Goal: Contribute content

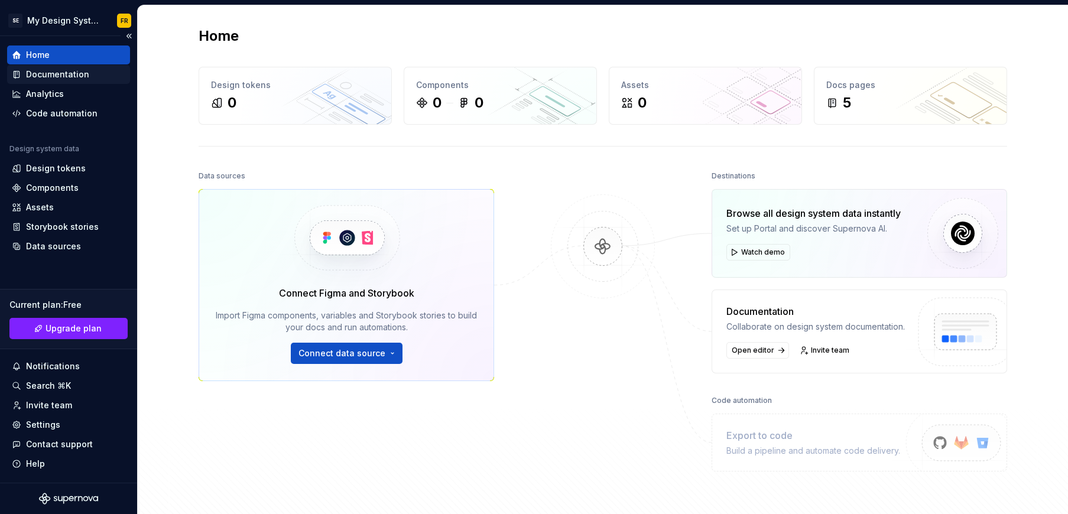
click at [50, 74] on div "Documentation" at bounding box center [57, 75] width 63 height 12
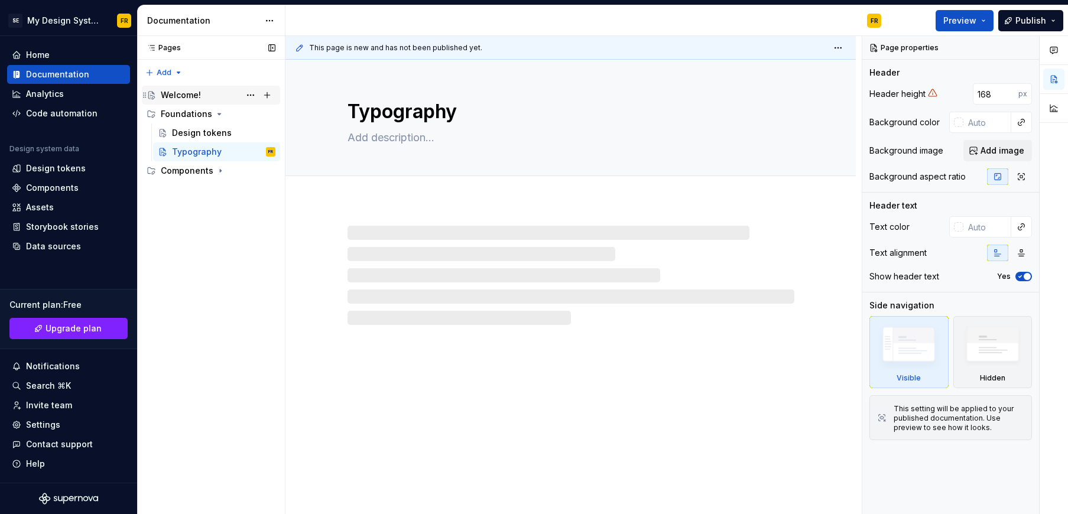
type textarea "*"
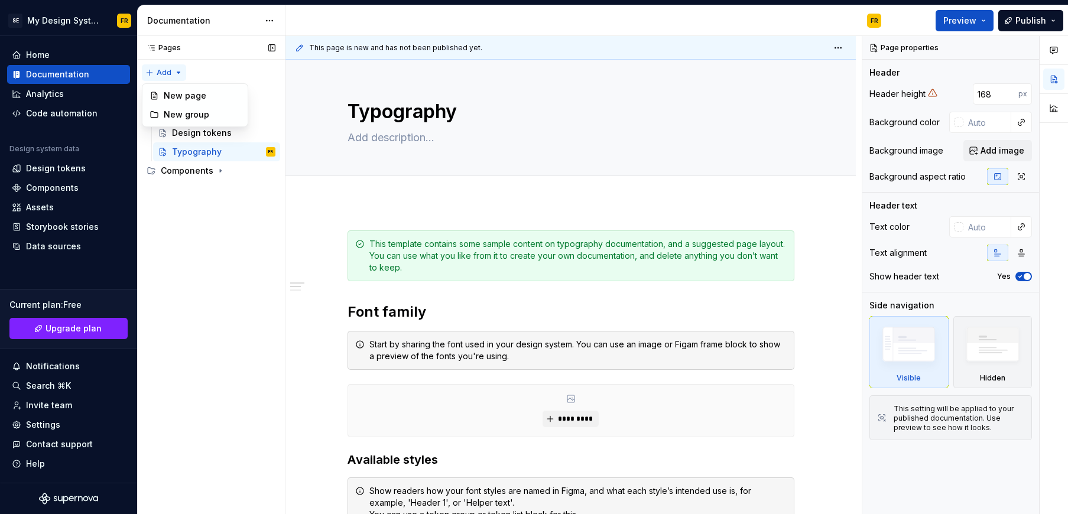
click at [180, 72] on div "Pages Pages Add Accessibility guide for tree Page tree. Navigate the tree with …" at bounding box center [211, 275] width 148 height 479
click at [191, 95] on div "New page" at bounding box center [202, 96] width 77 height 12
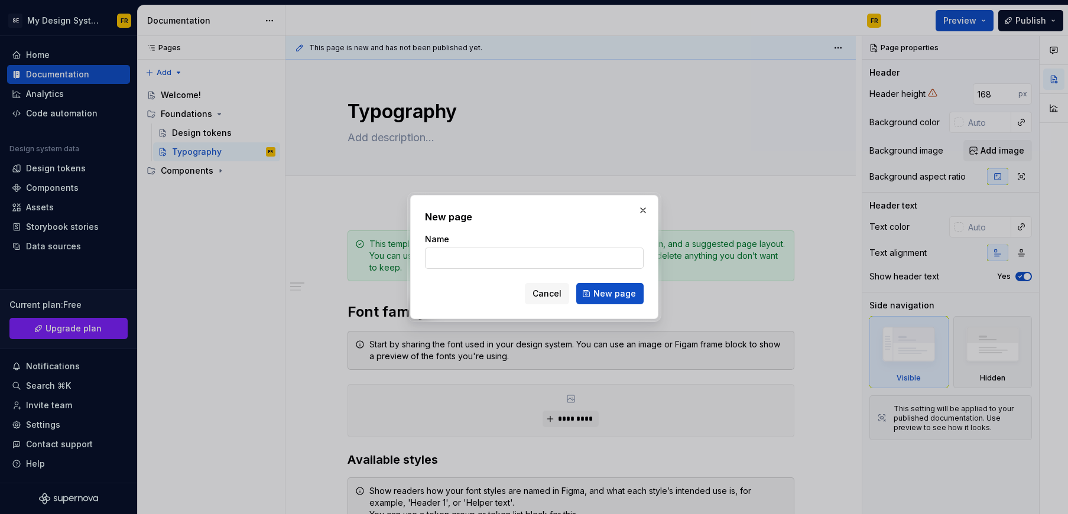
click at [516, 256] on input "Name" at bounding box center [534, 258] width 219 height 21
type input "Template & levers"
click button "New page" at bounding box center [609, 293] width 67 height 21
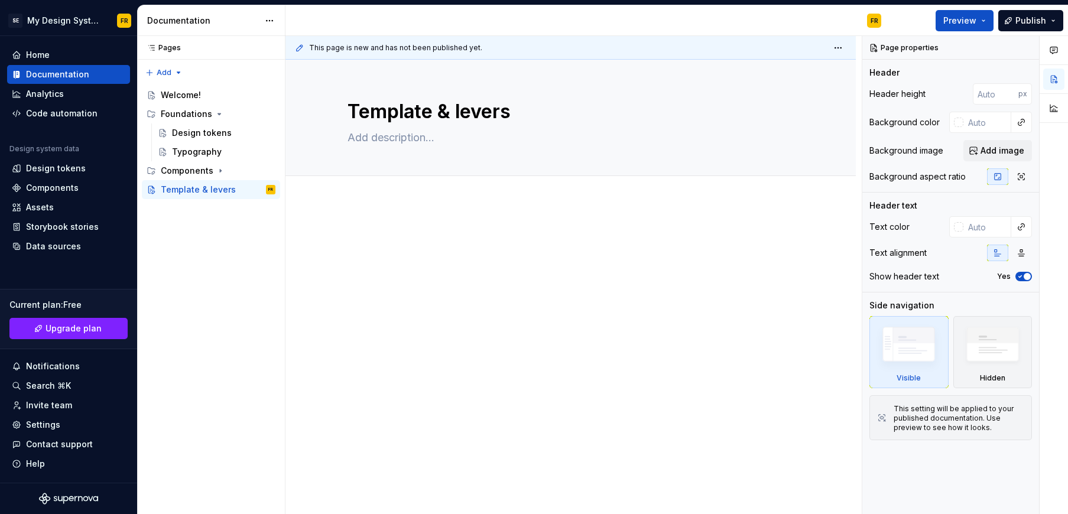
type textarea "*"
